Goal: Navigation & Orientation: Go to known website

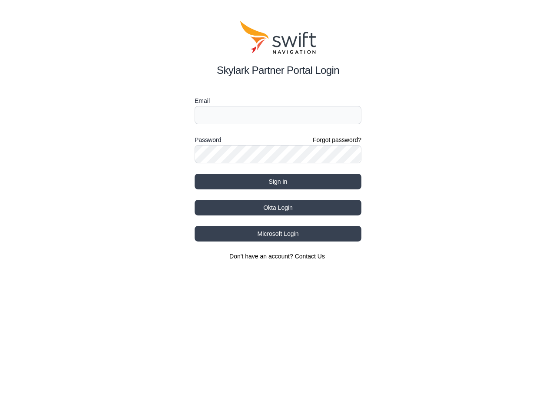
click at [278, 141] on div "Password Forgot password?" at bounding box center [278, 140] width 167 height 10
click at [278, 101] on label "Email" at bounding box center [278, 101] width 167 height 10
click at [208, 140] on label "Password" at bounding box center [208, 140] width 27 height 10
click at [278, 182] on button "Sign in" at bounding box center [278, 182] width 167 height 16
click at [278, 208] on button "Okta Login" at bounding box center [278, 208] width 167 height 16
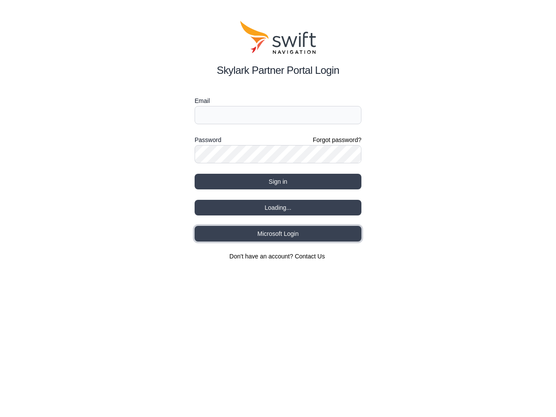
click at [278, 234] on button "Microsoft Login" at bounding box center [278, 234] width 167 height 16
click at [278, 141] on div "Password Forgot password?" at bounding box center [278, 140] width 167 height 10
click at [278, 101] on label "Email" at bounding box center [278, 101] width 167 height 10
click at [208, 140] on label "Password" at bounding box center [208, 140] width 27 height 10
